Goal: Task Accomplishment & Management: Complete application form

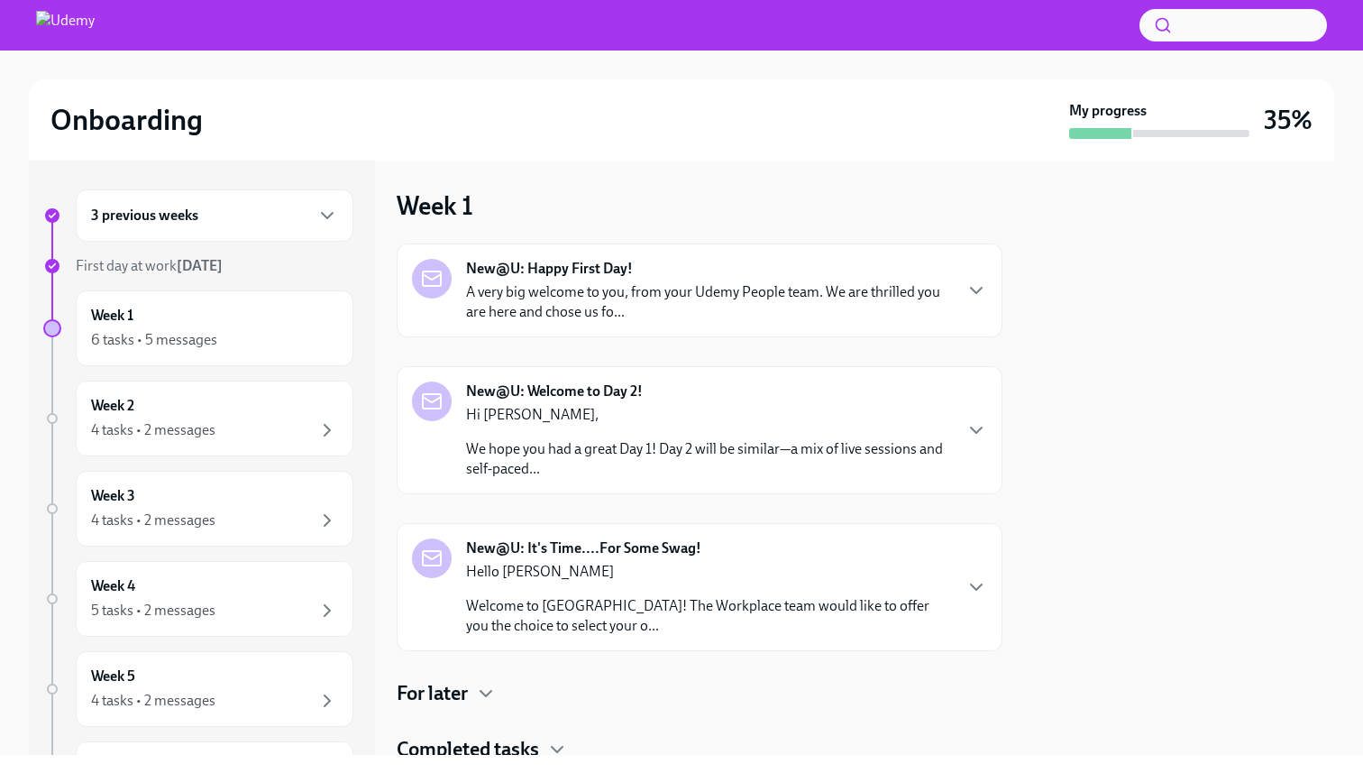
scroll to position [66, 0]
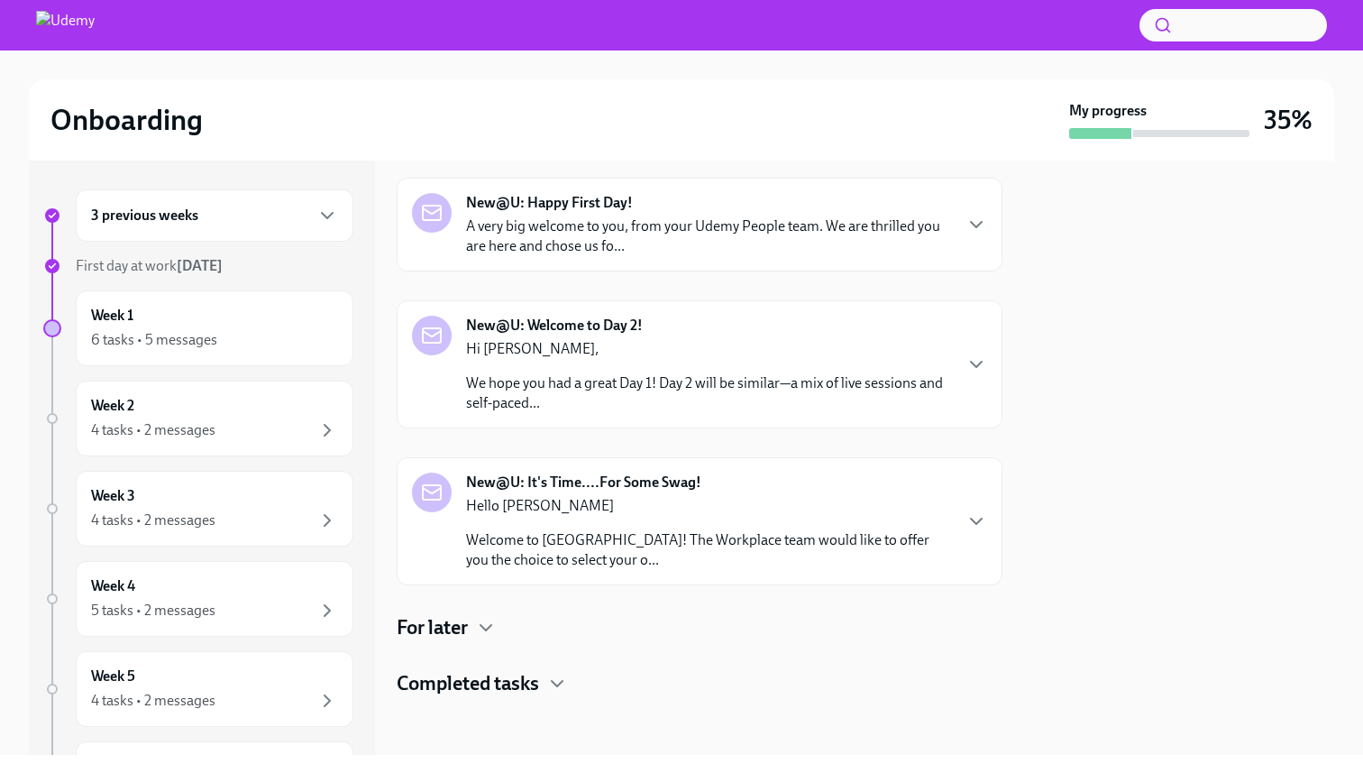
click at [670, 499] on p "Hello [PERSON_NAME]" at bounding box center [708, 506] width 485 height 20
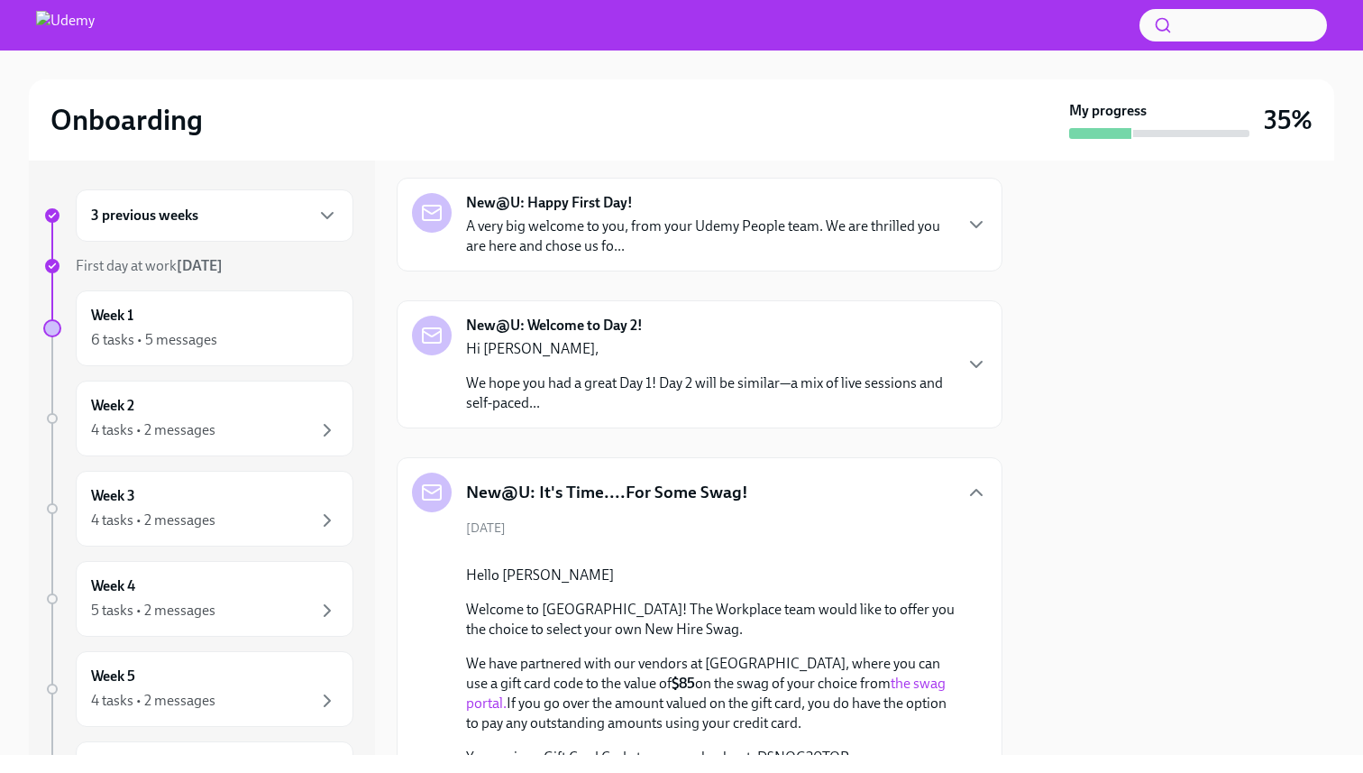
click at [670, 499] on h5 "New@U: It's Time....For Some Swag!" at bounding box center [607, 491] width 282 height 23
click at [670, 496] on icon "button" at bounding box center [976, 492] width 22 height 22
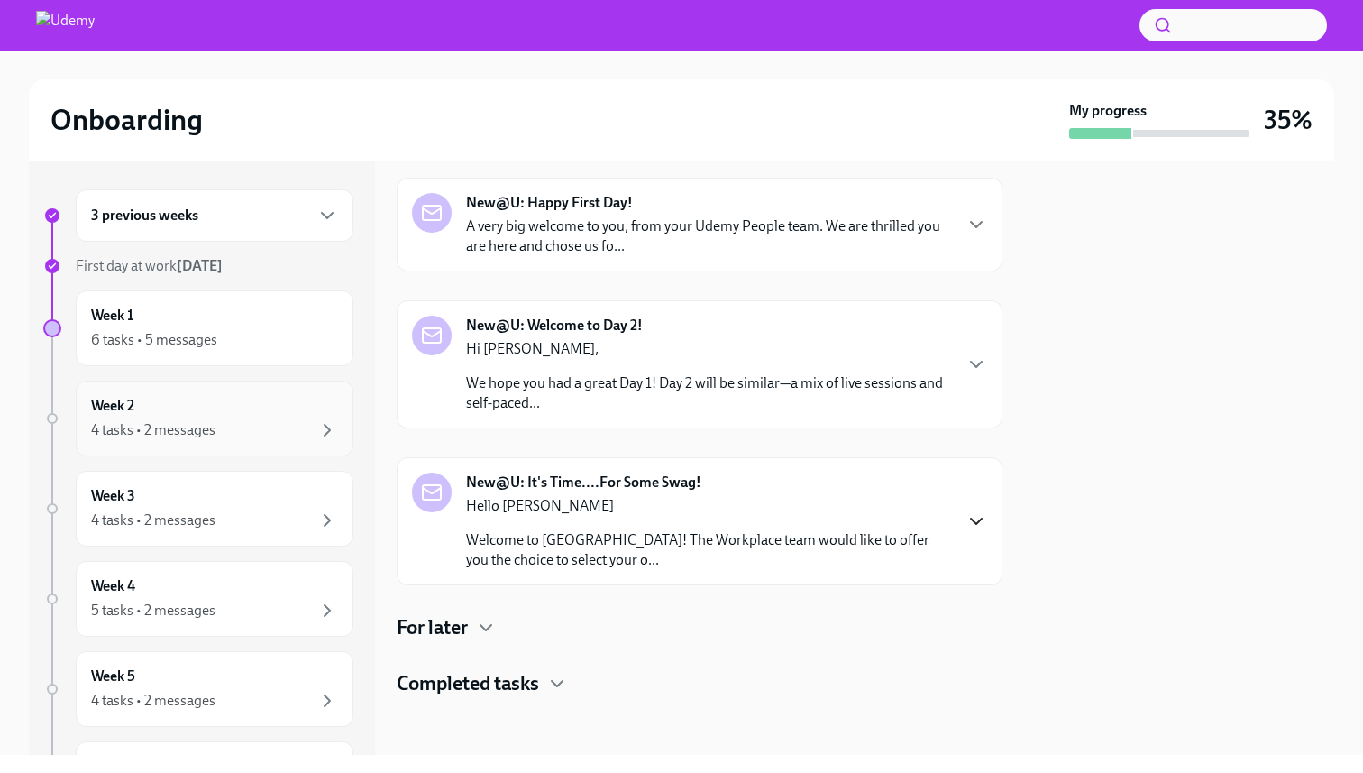
click at [189, 425] on div "4 tasks • 2 messages" at bounding box center [153, 430] width 124 height 20
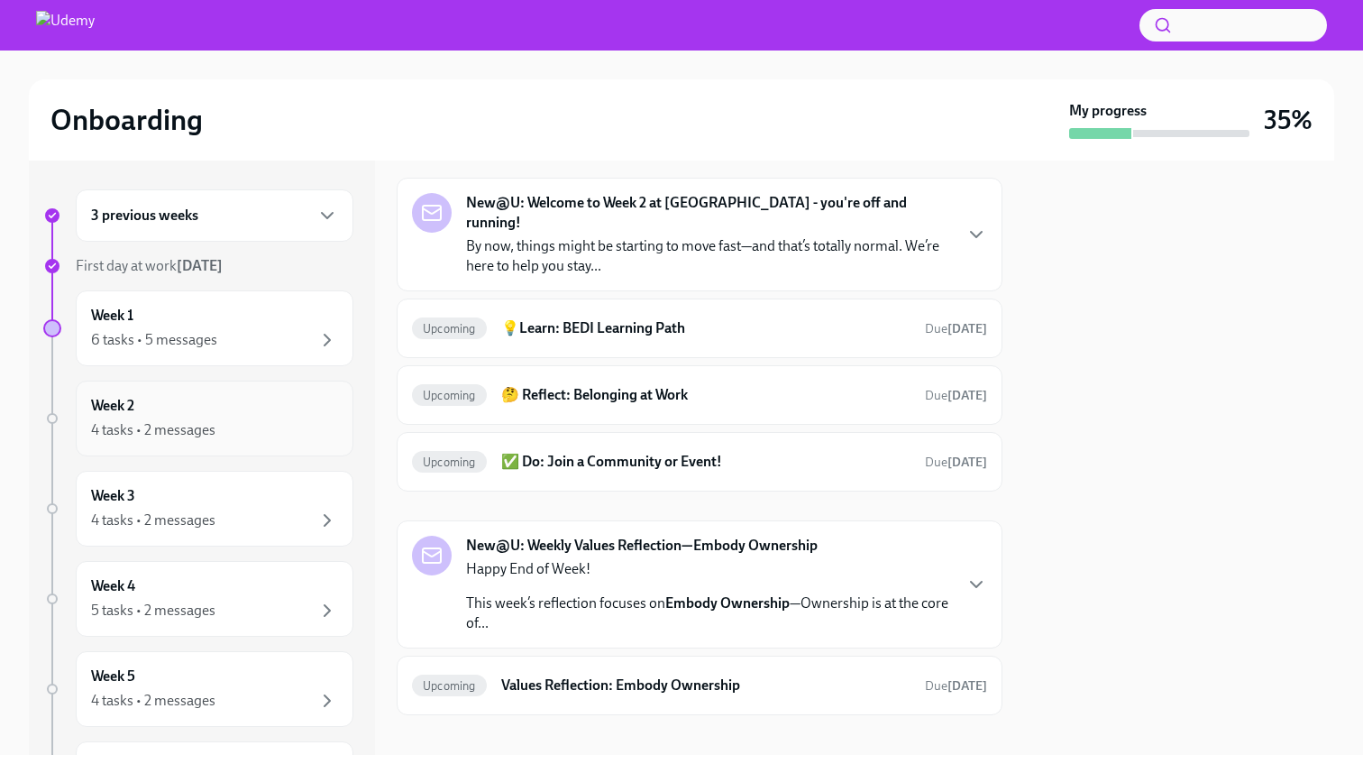
scroll to position [64, 0]
click at [285, 351] on div "Week 1 6 tasks • 5 messages" at bounding box center [215, 328] width 278 height 76
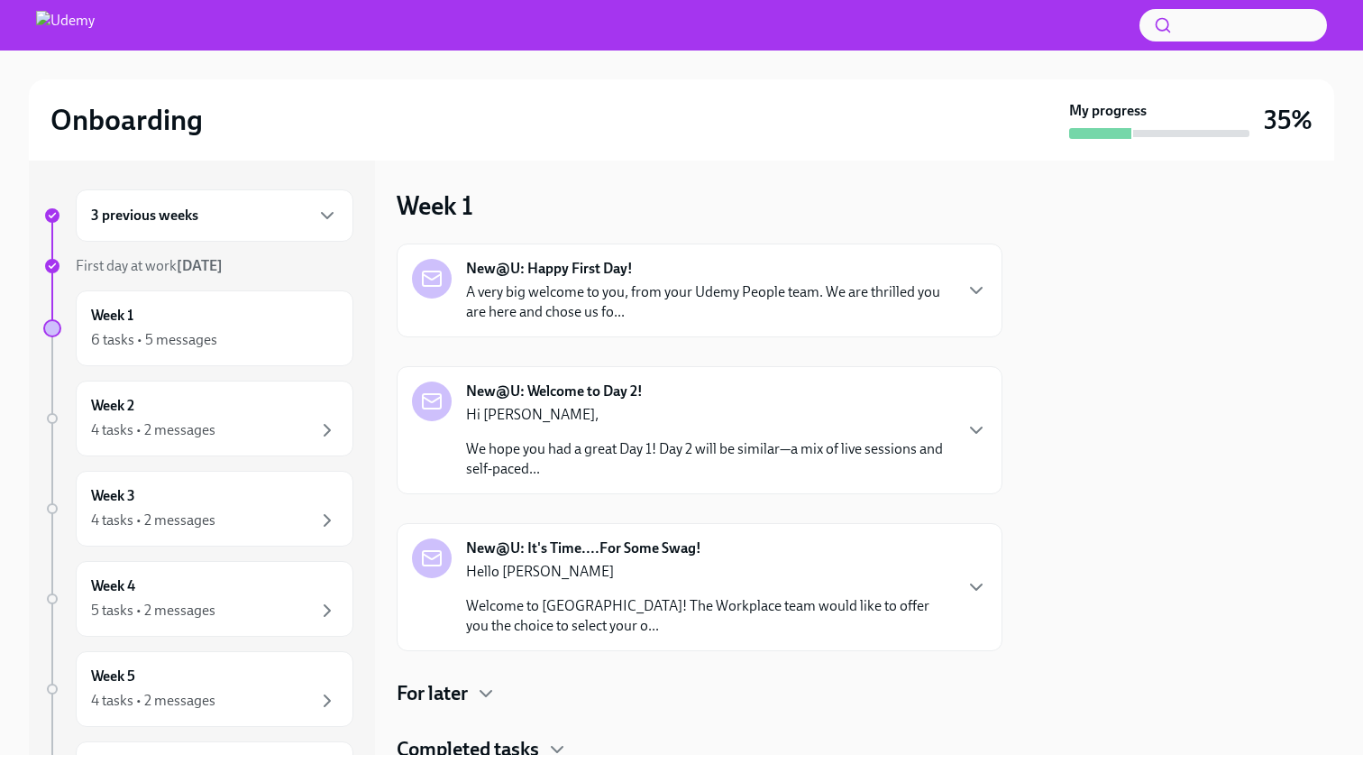
click at [287, 215] on div "3 previous weeks" at bounding box center [214, 216] width 247 height 22
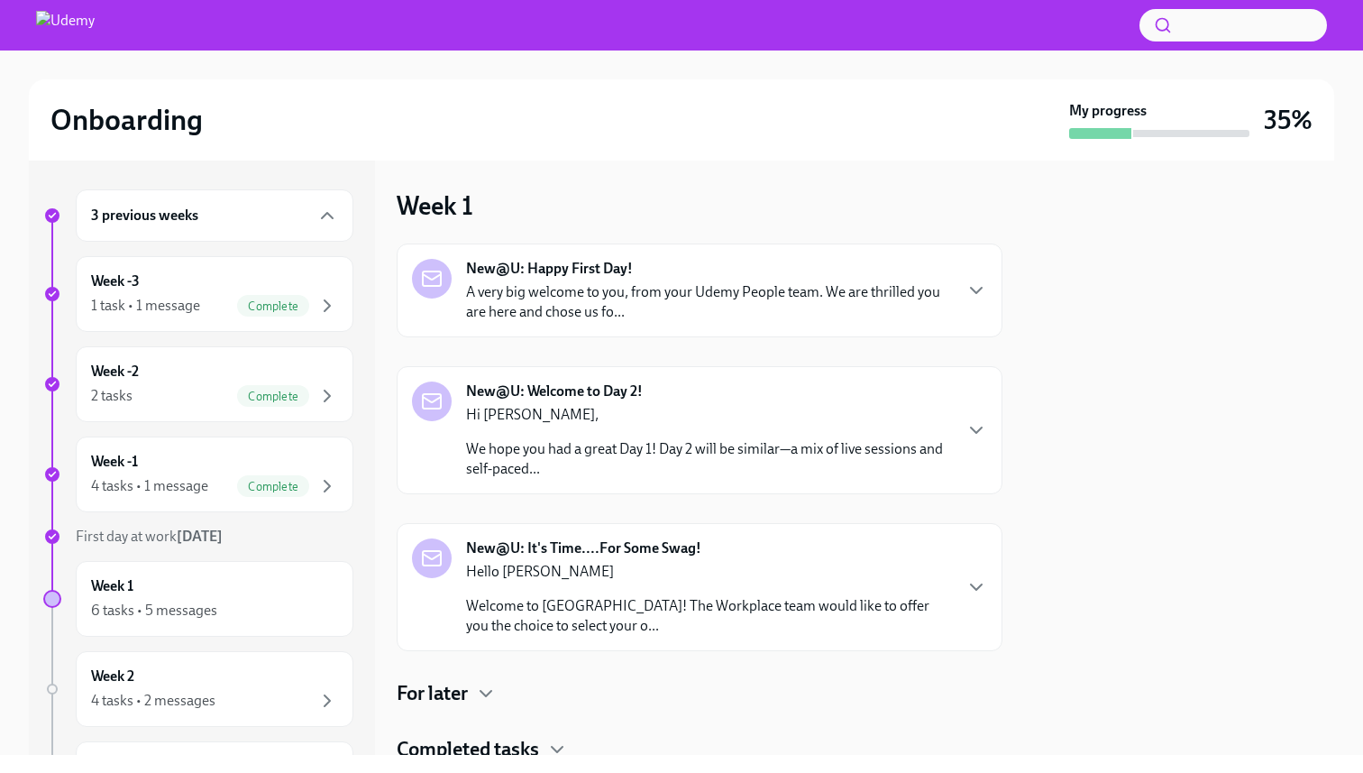
click at [287, 215] on div "3 previous weeks" at bounding box center [214, 216] width 247 height 22
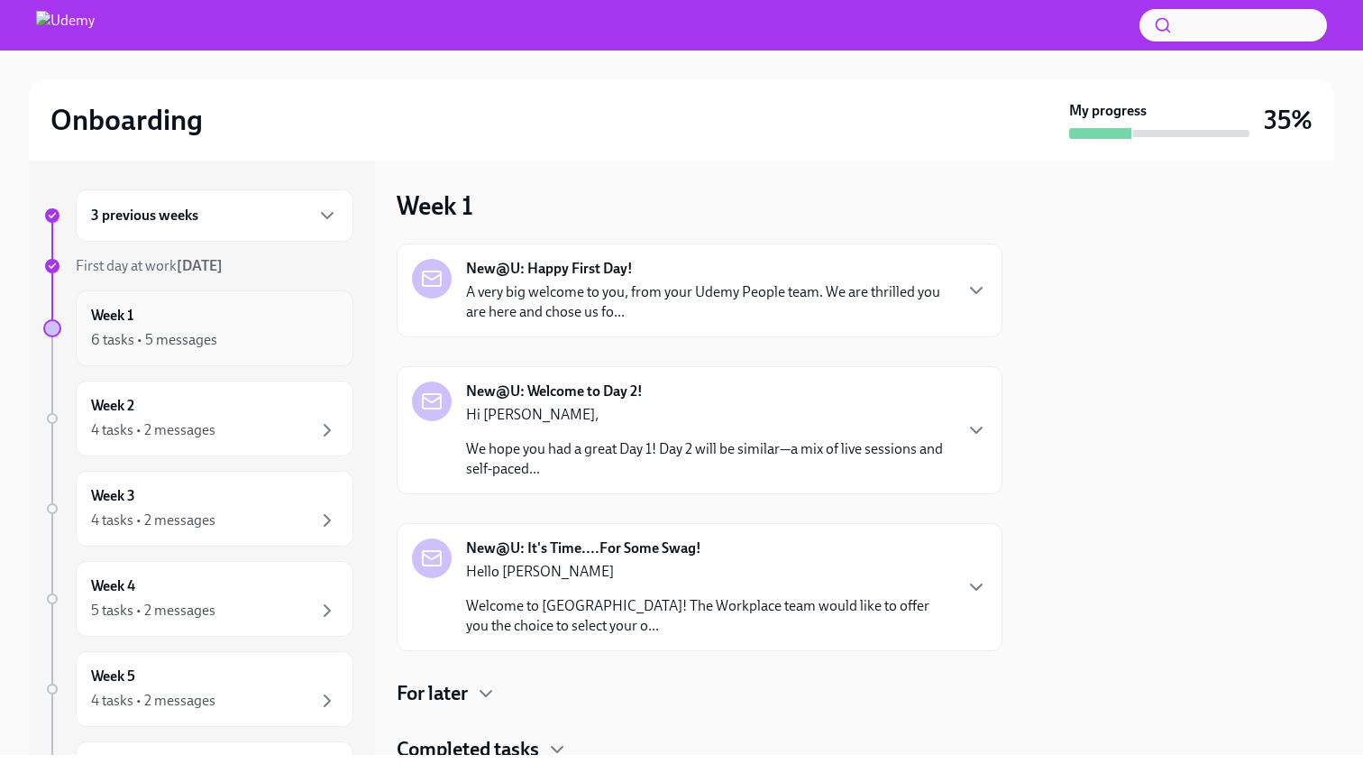
click at [293, 320] on div "Week 1 6 tasks • 5 messages" at bounding box center [214, 328] width 247 height 45
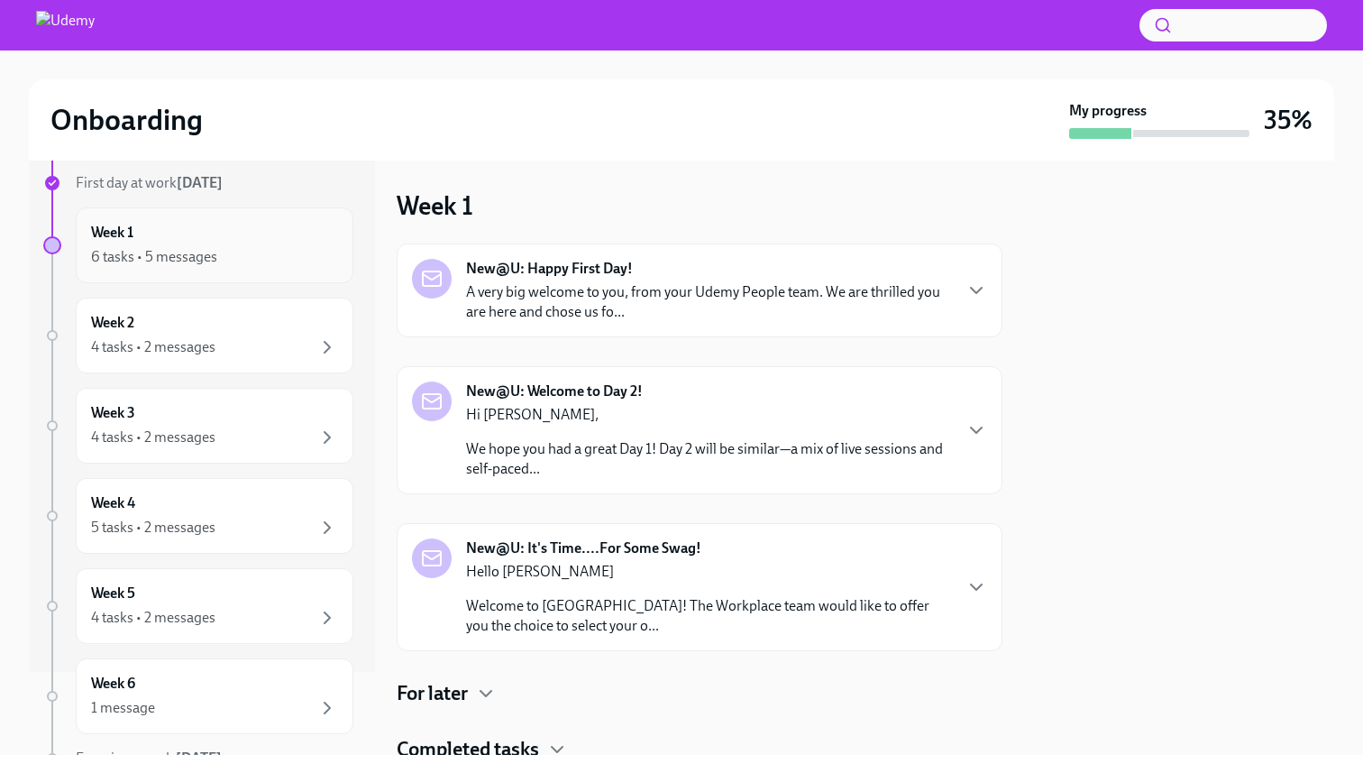
scroll to position [85, 0]
click at [670, 284] on p "A very big welcome to you, from your Udemy People team. We are thrilled you are…" at bounding box center [708, 302] width 485 height 40
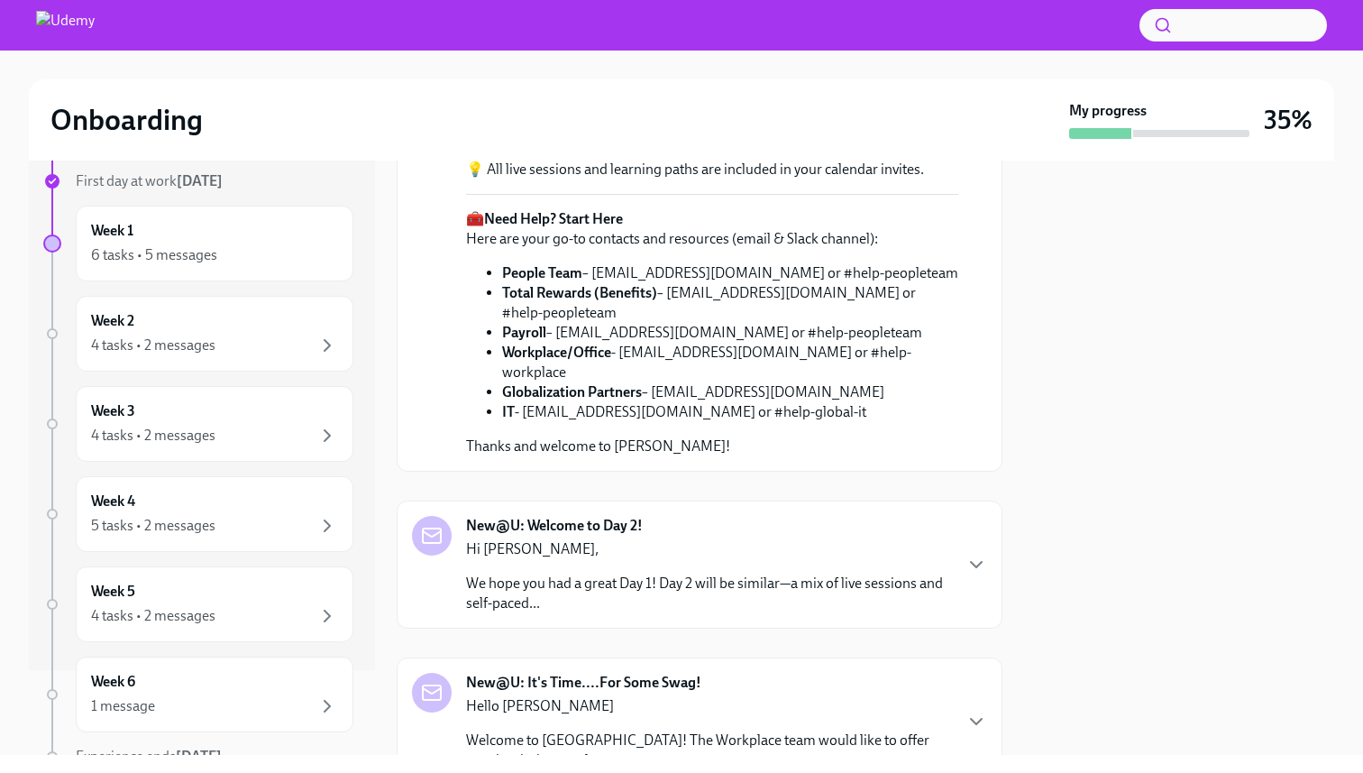
scroll to position [0, 0]
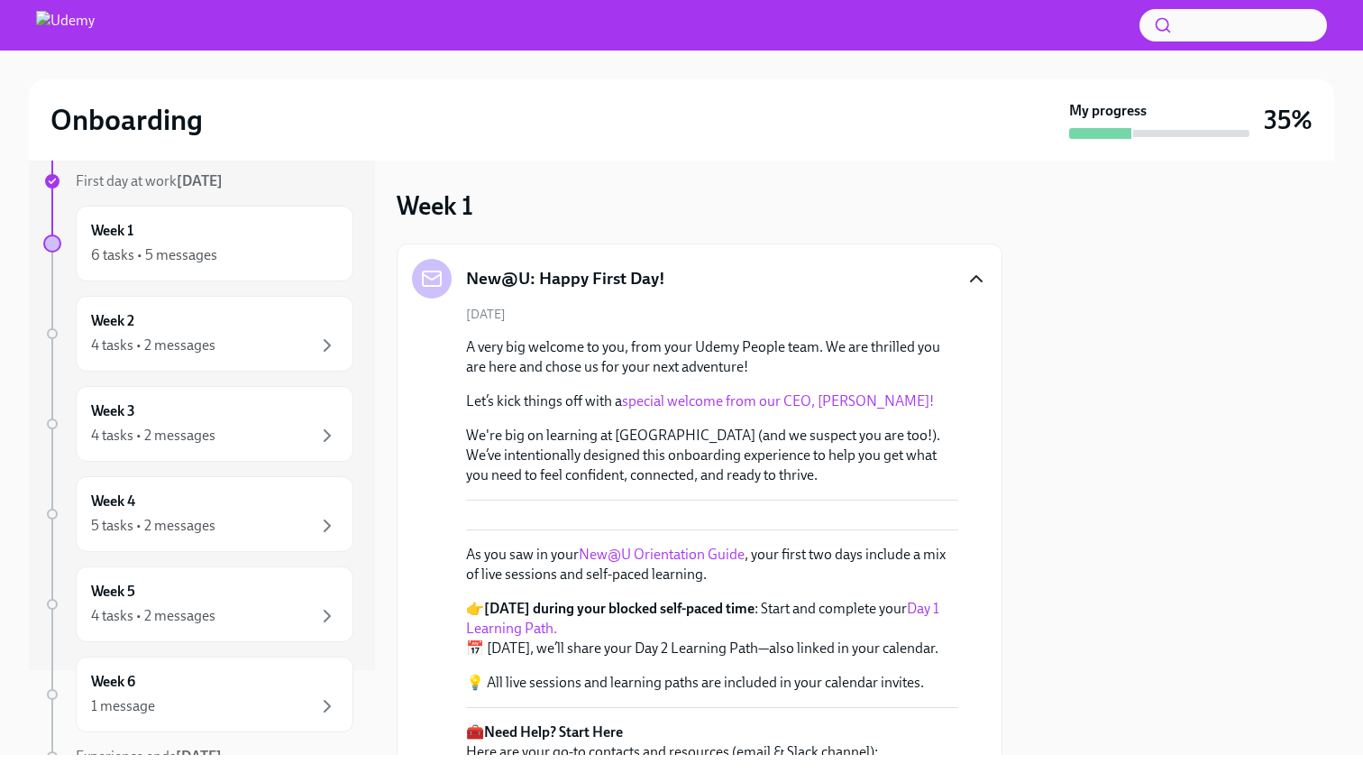
click at [670, 279] on icon "button" at bounding box center [976, 278] width 11 height 5
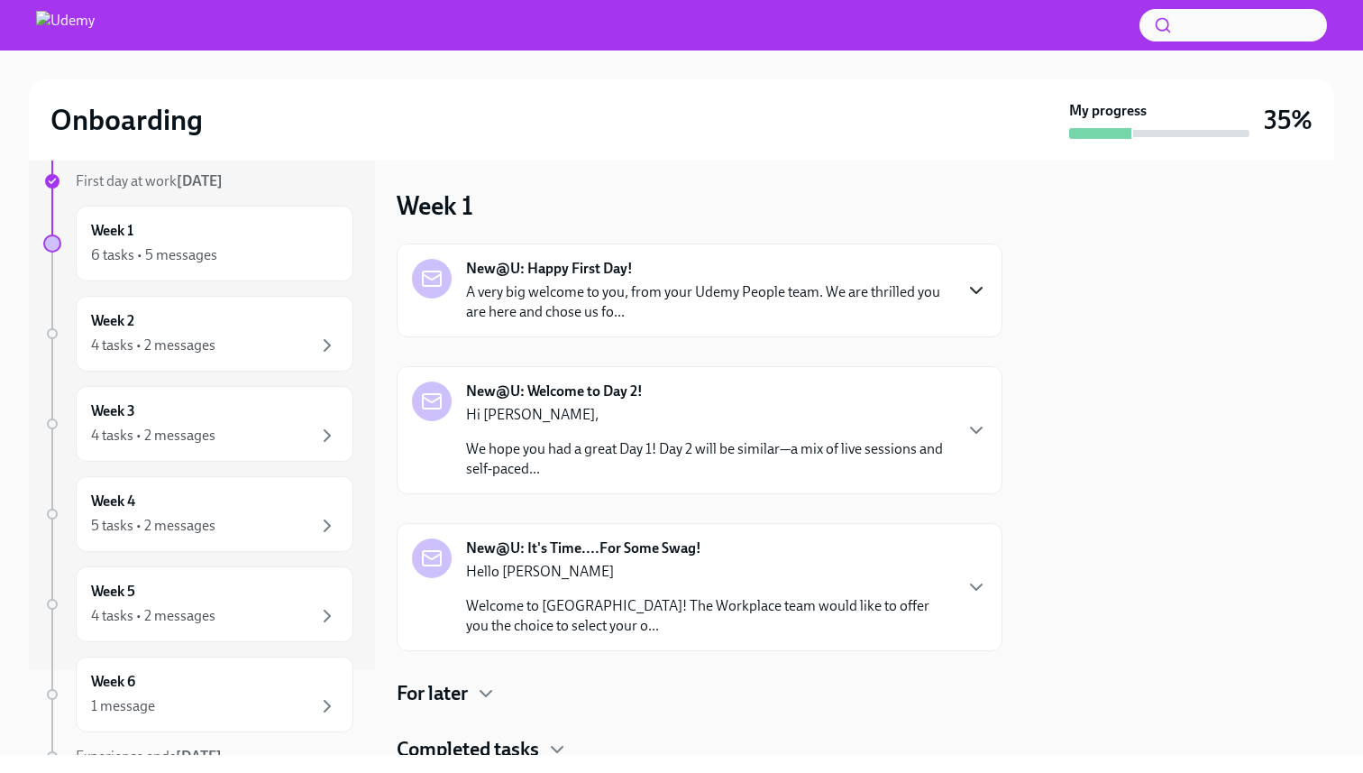
click at [670, 410] on p "Hi [PERSON_NAME]," at bounding box center [708, 415] width 485 height 20
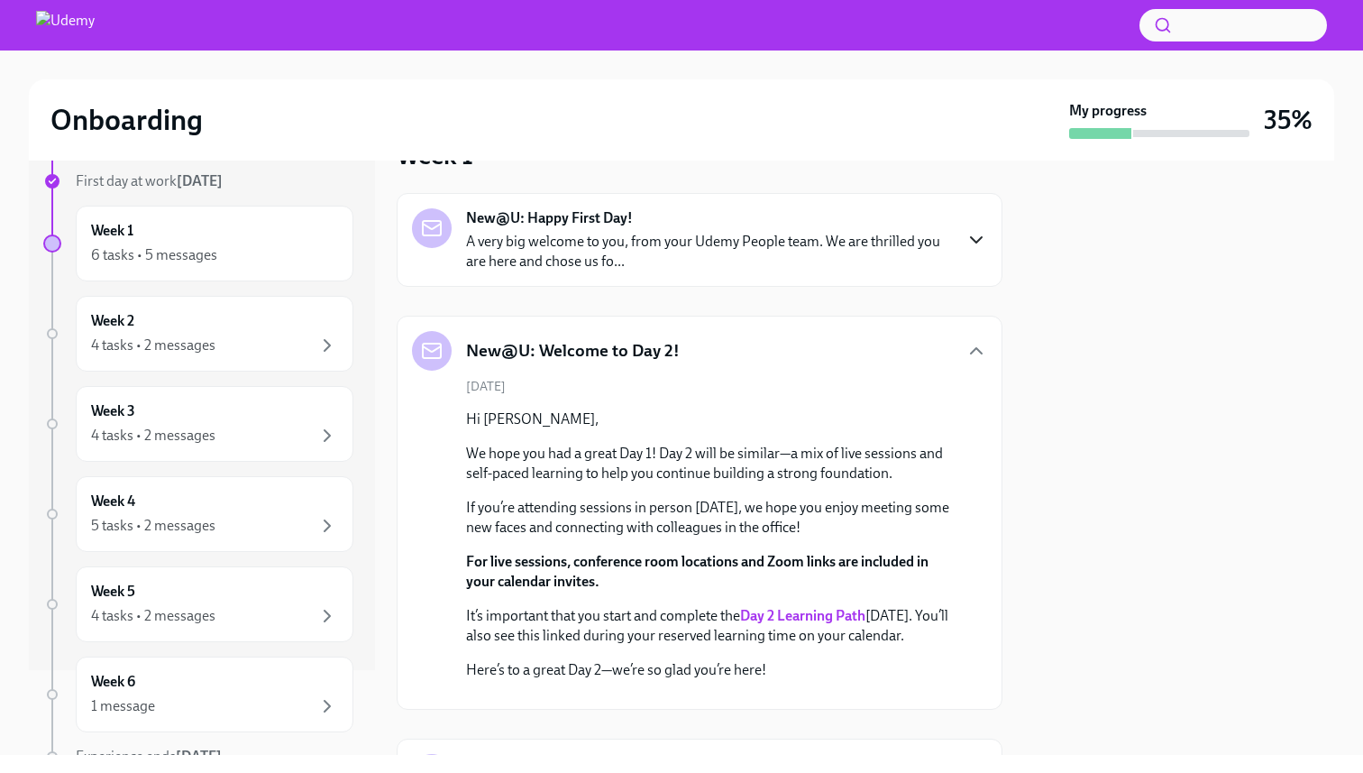
scroll to position [40, 0]
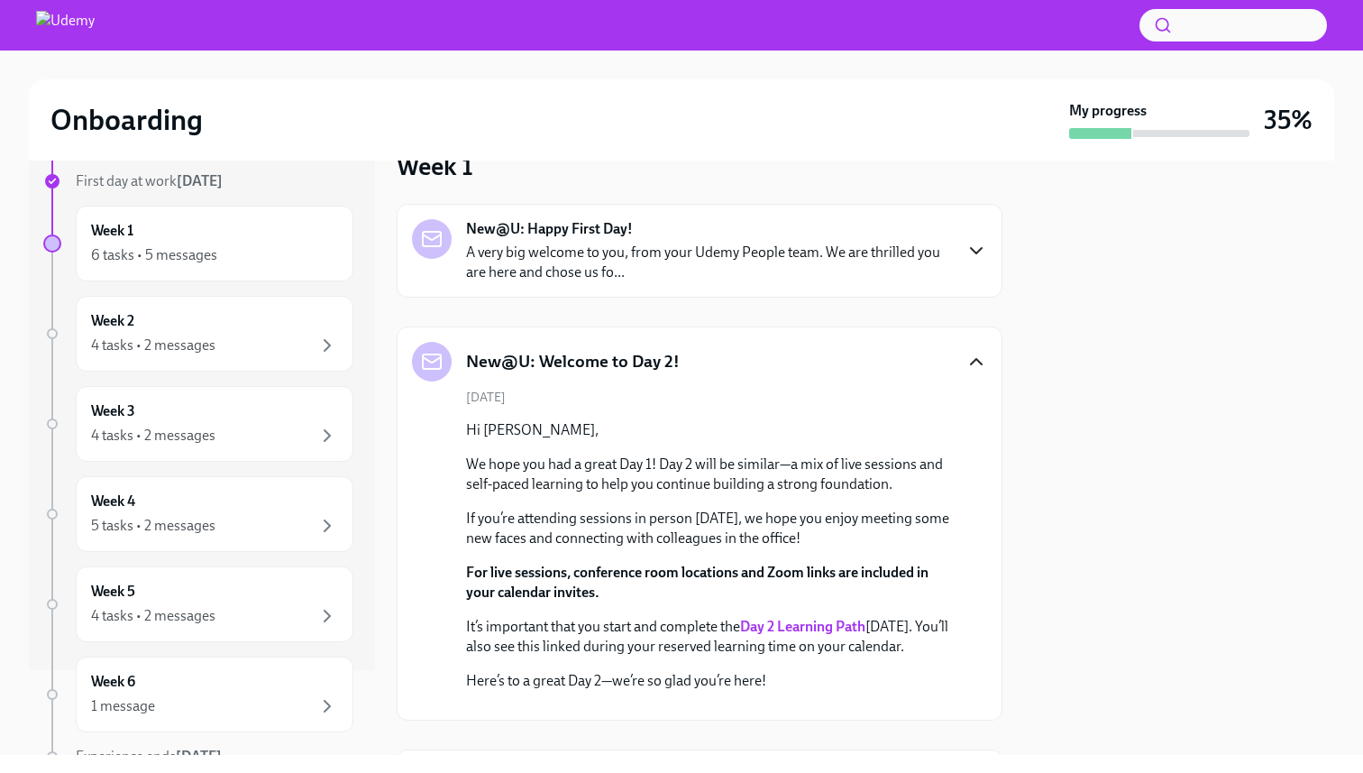
click at [670, 361] on icon "button" at bounding box center [976, 362] width 22 height 22
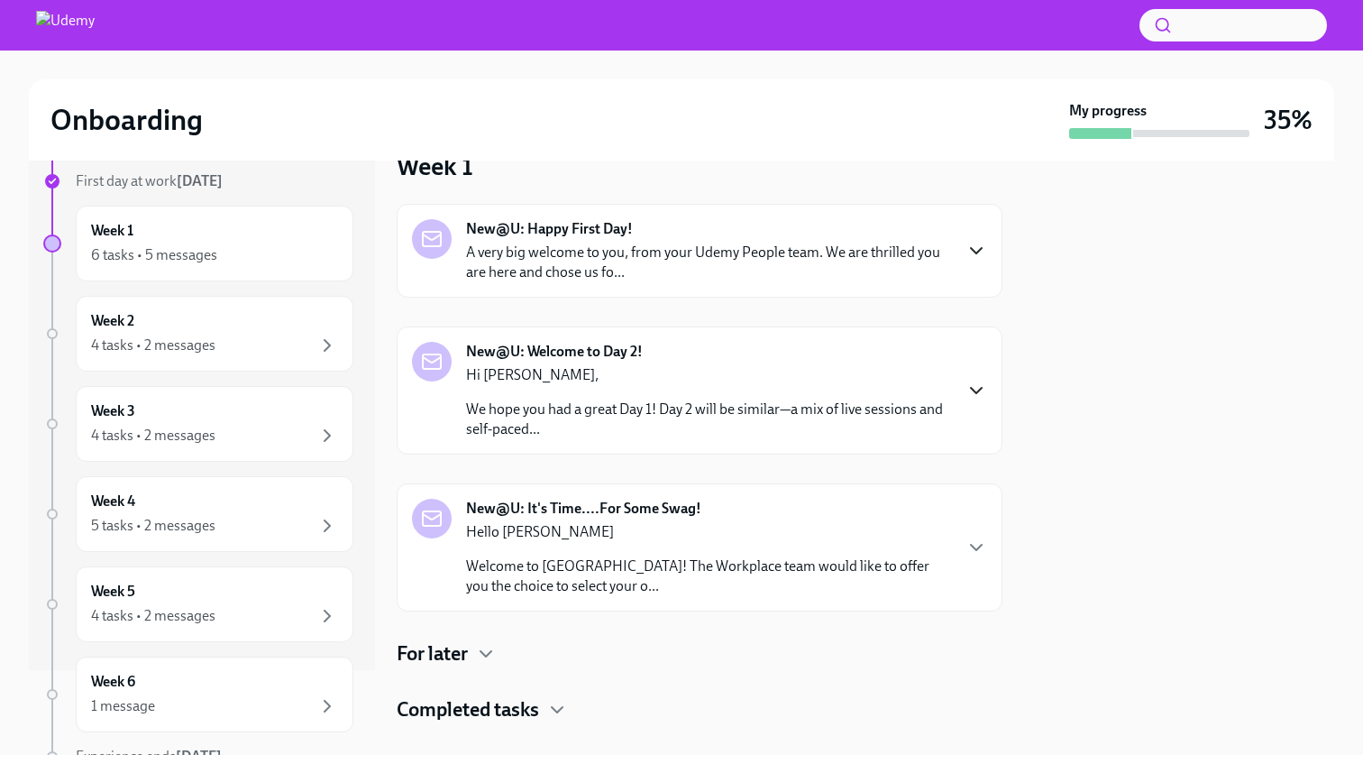
click at [670, 529] on div "New@U: It's Time....For Some Swag! Hello [PERSON_NAME] Welcome to Udemy! The Wo…" at bounding box center [699, 547] width 575 height 97
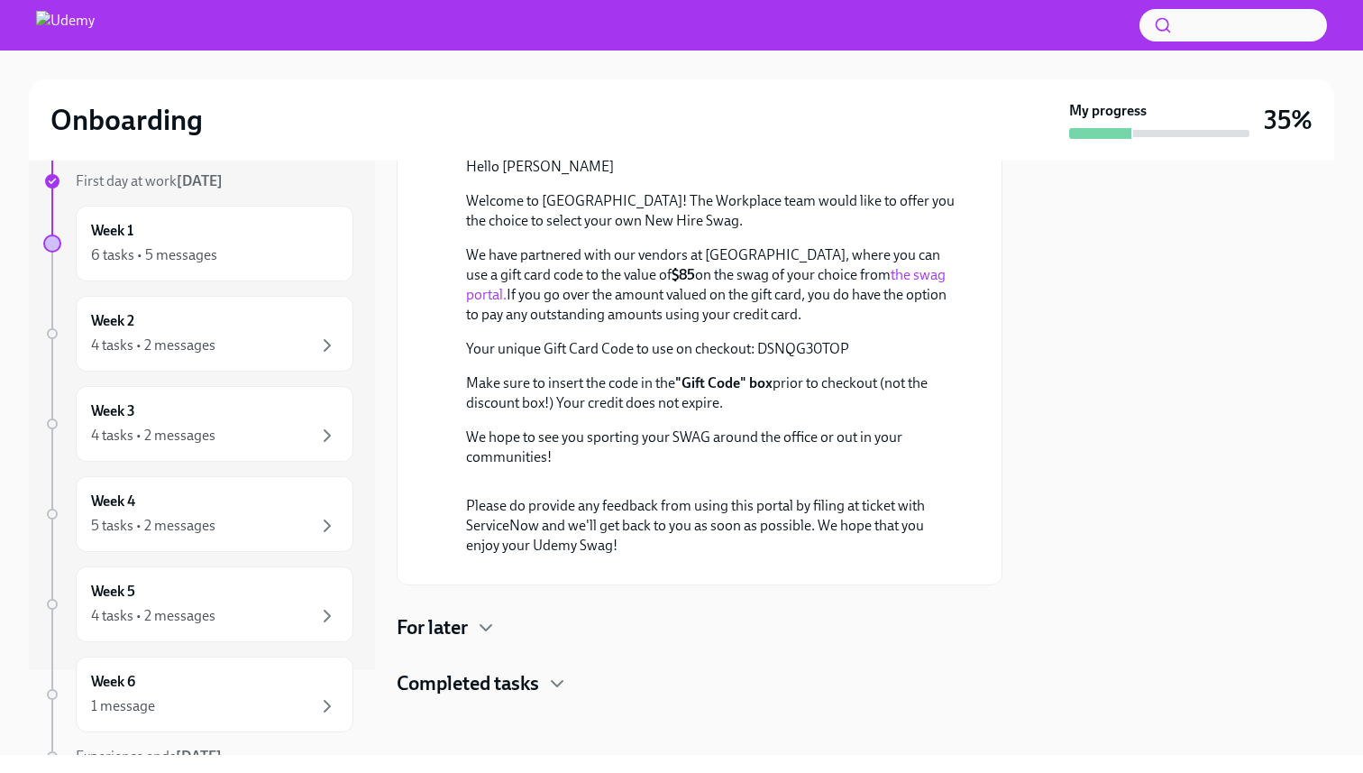
scroll to position [830, 0]
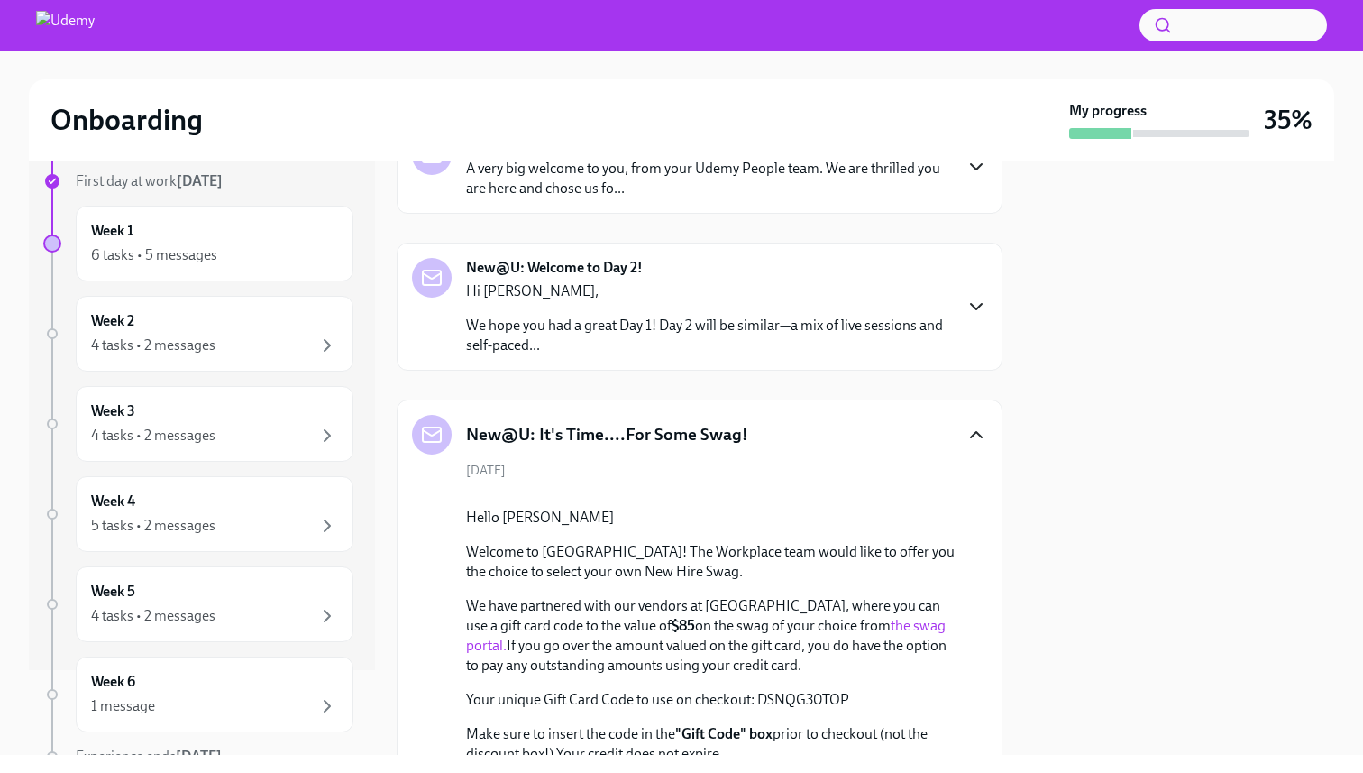
click at [670, 430] on icon "button" at bounding box center [976, 435] width 22 height 22
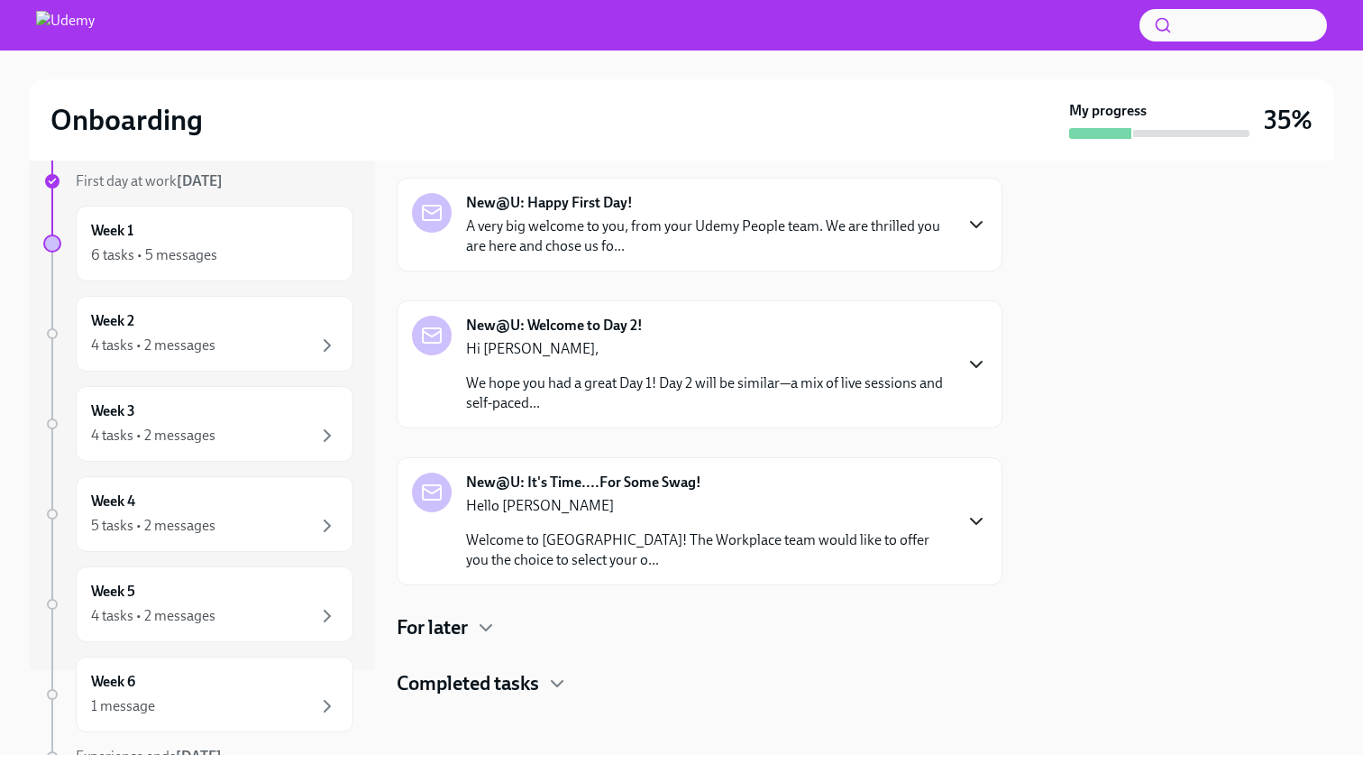
click at [458, 631] on h4 "For later" at bounding box center [432, 627] width 71 height 27
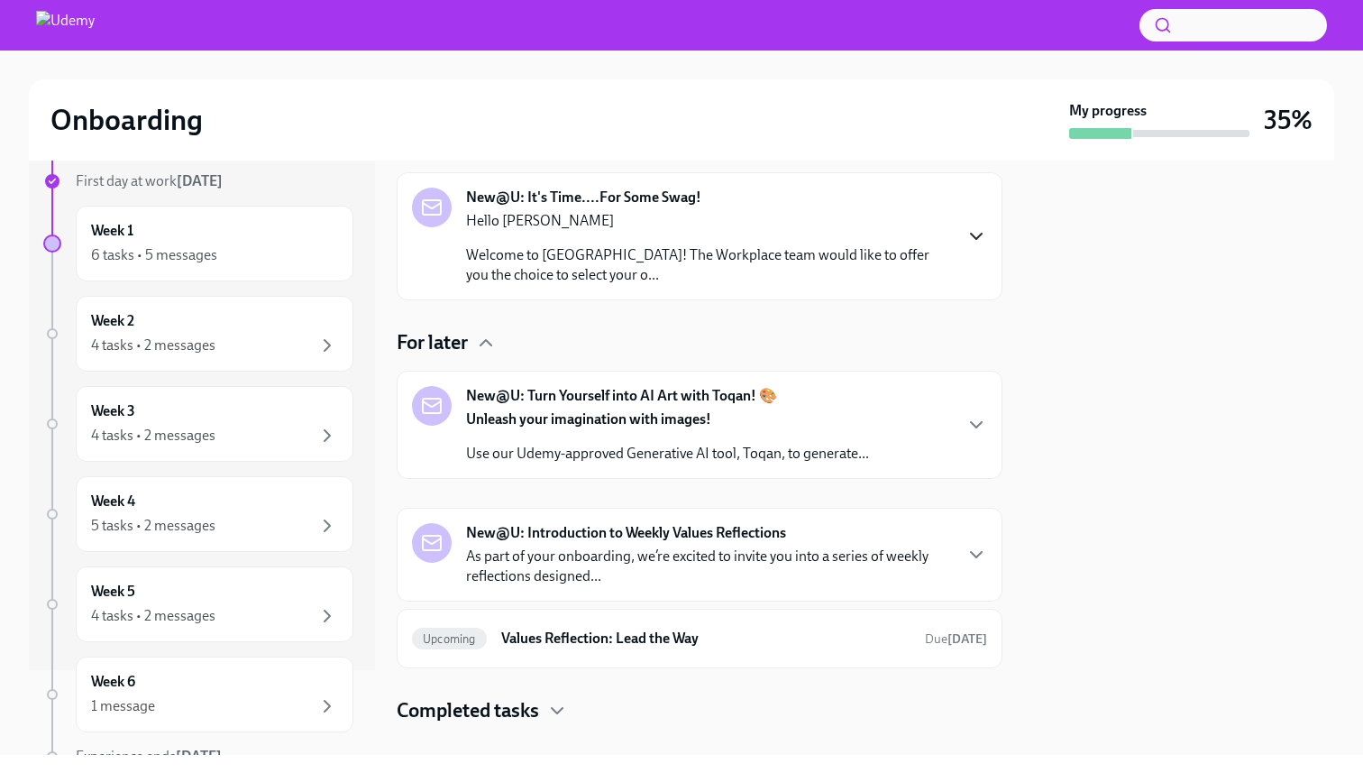
scroll to position [354, 0]
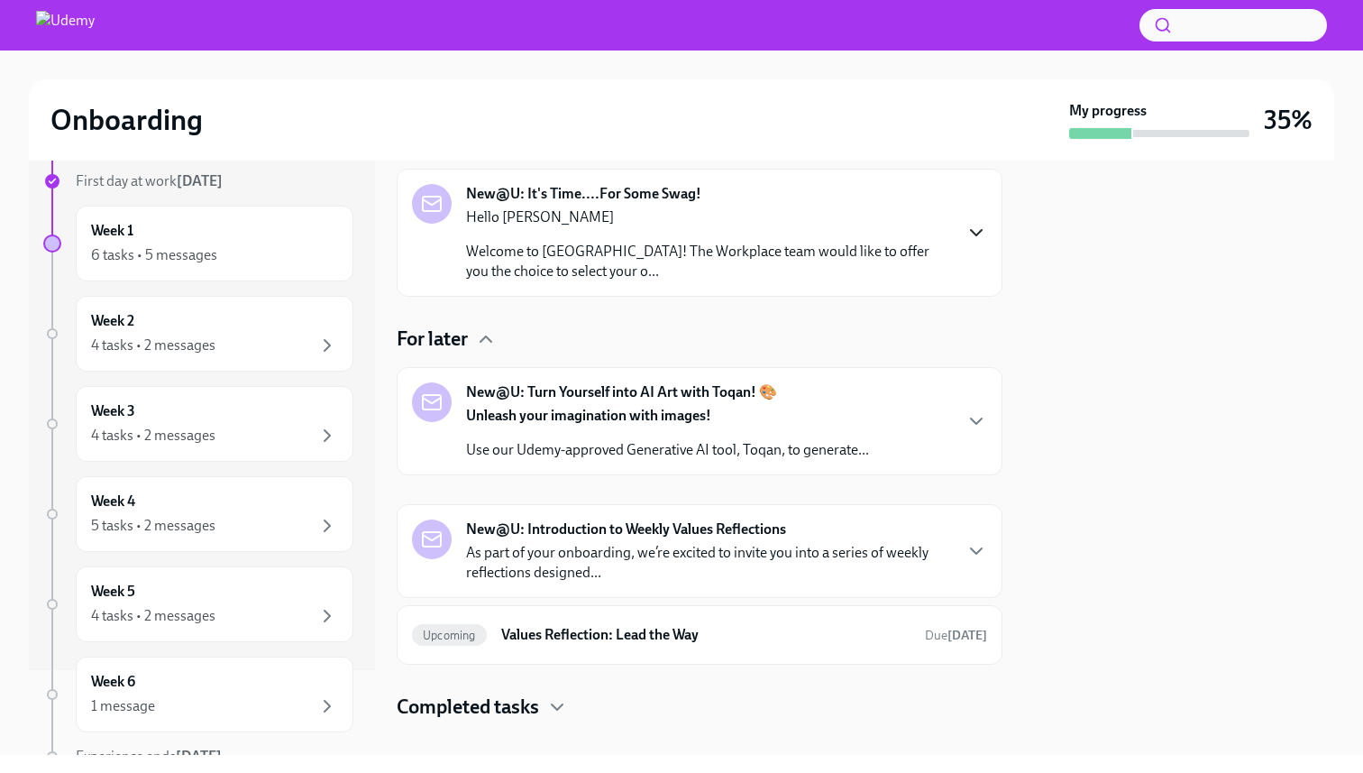
click at [670, 428] on div "New@U: Turn Yourself into AI Art with Toqan! 🎨 Unleash your imagination with im…" at bounding box center [699, 421] width 575 height 78
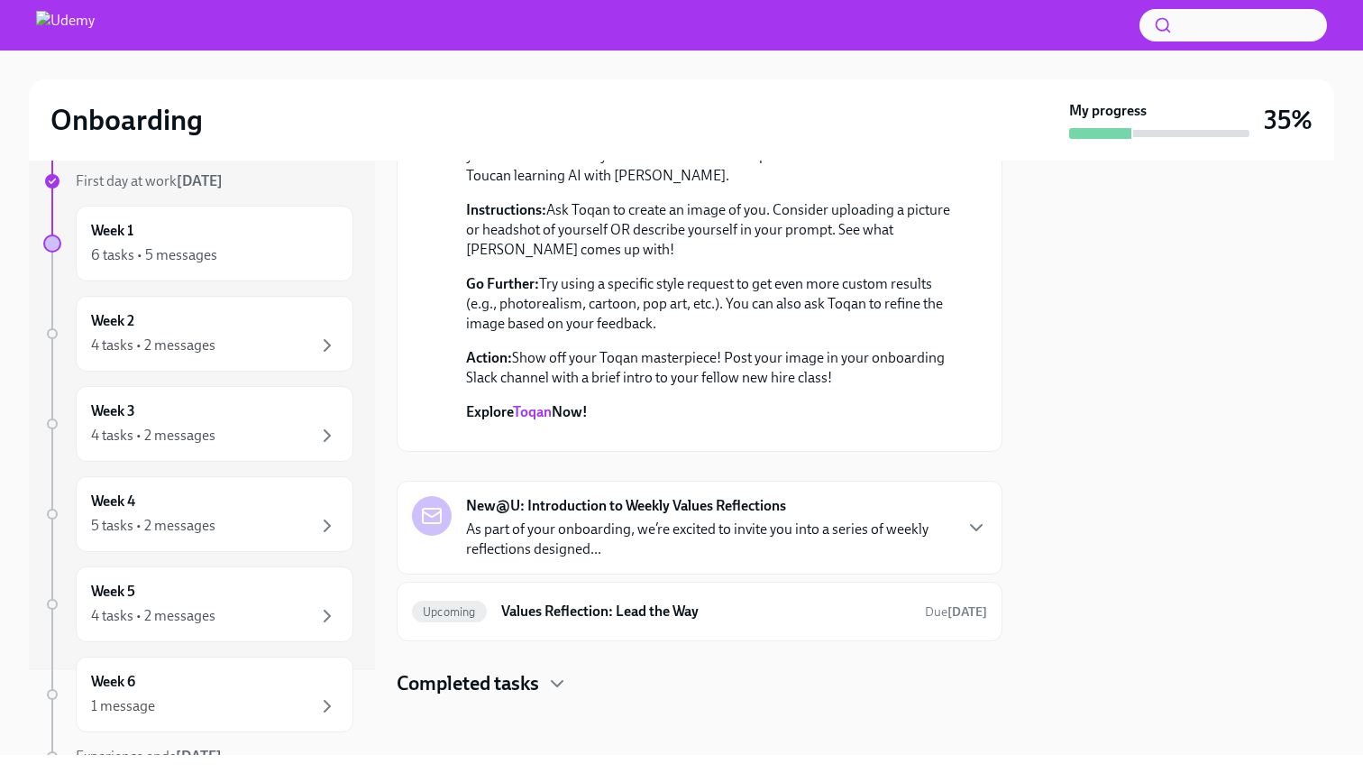
scroll to position [801, 0]
click at [547, 403] on link "Toqan" at bounding box center [532, 411] width 39 height 17
click at [670, 537] on div "New@U: Introduction to Weekly Values Reflections As part of your onboarding, we…" at bounding box center [699, 527] width 575 height 63
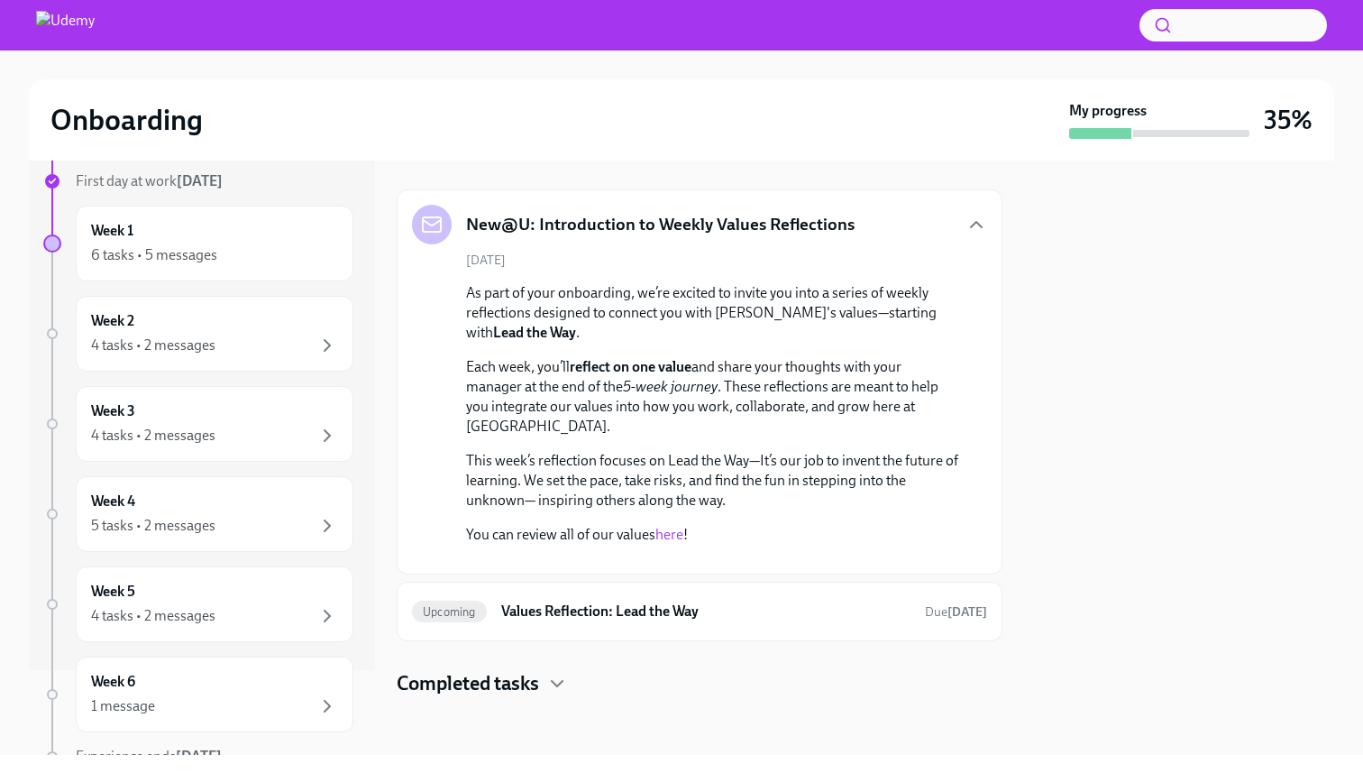
scroll to position [1450, 0]
click at [644, 613] on h6 "Values Reflection: Lead the Way" at bounding box center [705, 611] width 409 height 20
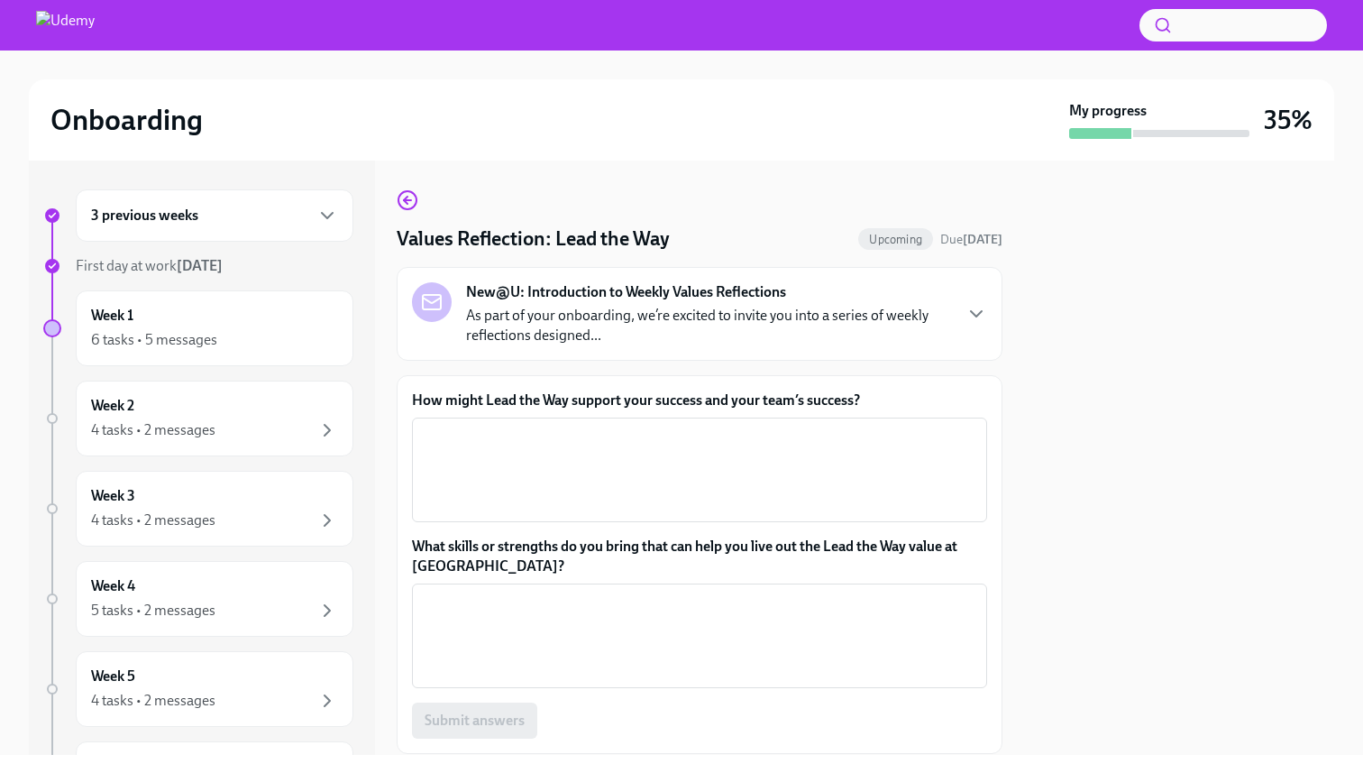
click at [670, 311] on p "As part of your onboarding, we’re excited to invite you into a series of weekly…" at bounding box center [708, 326] width 485 height 40
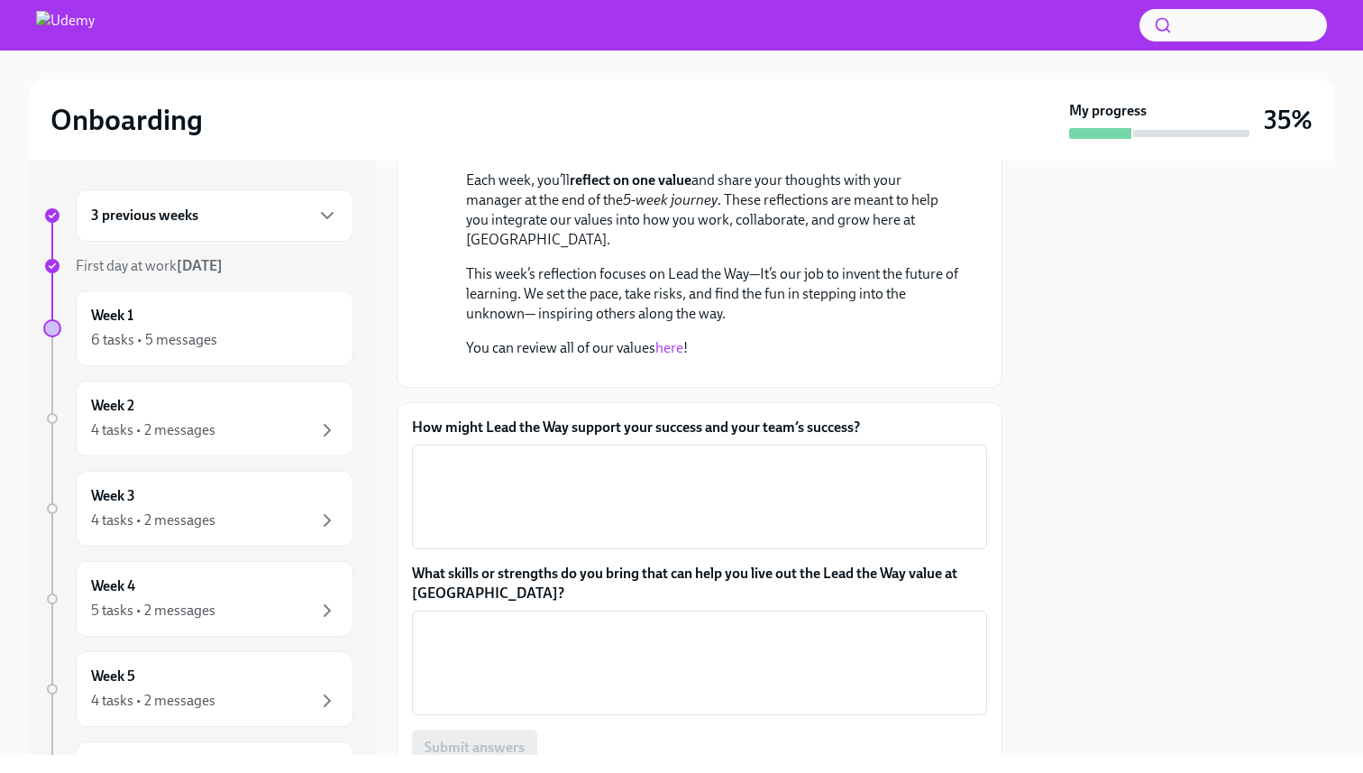
scroll to position [261, 0]
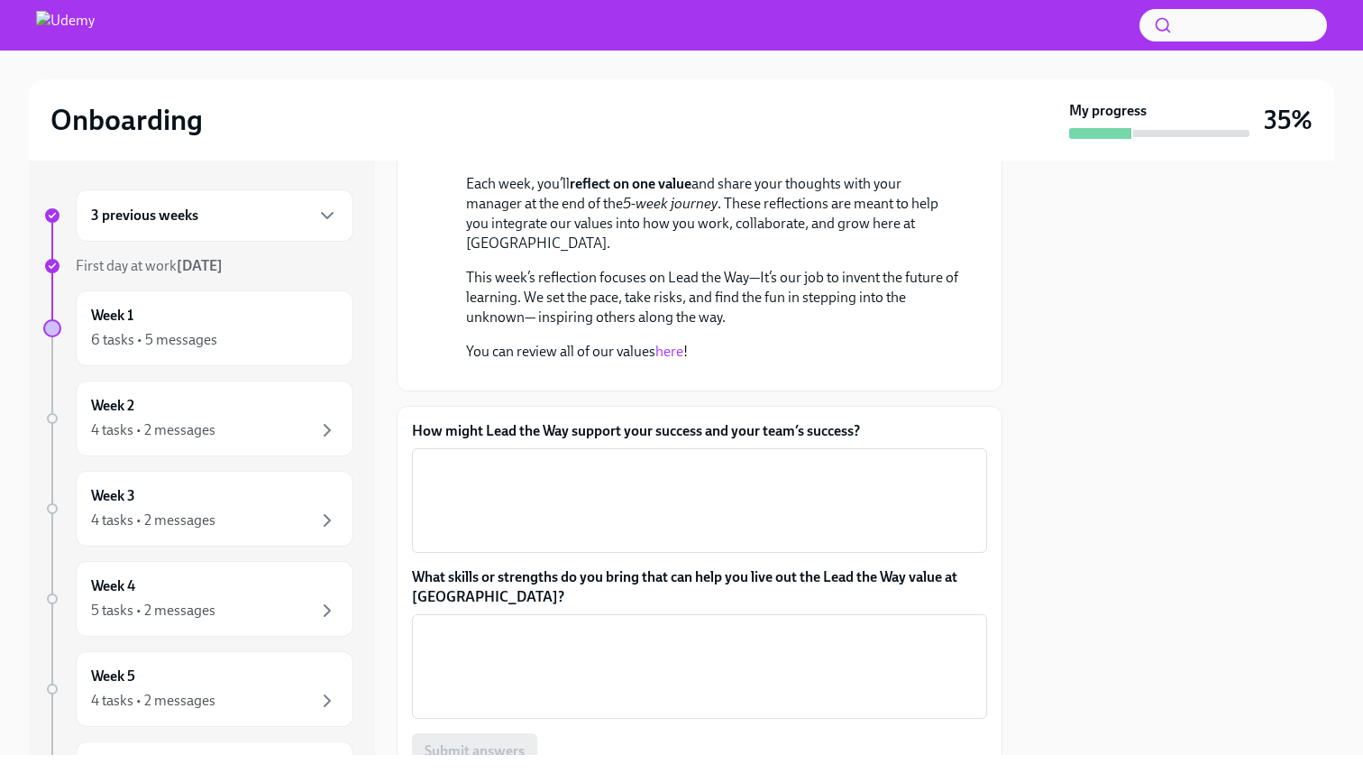
click at [670, 349] on link "here" at bounding box center [669, 351] width 28 height 17
